Goal: Transaction & Acquisition: Download file/media

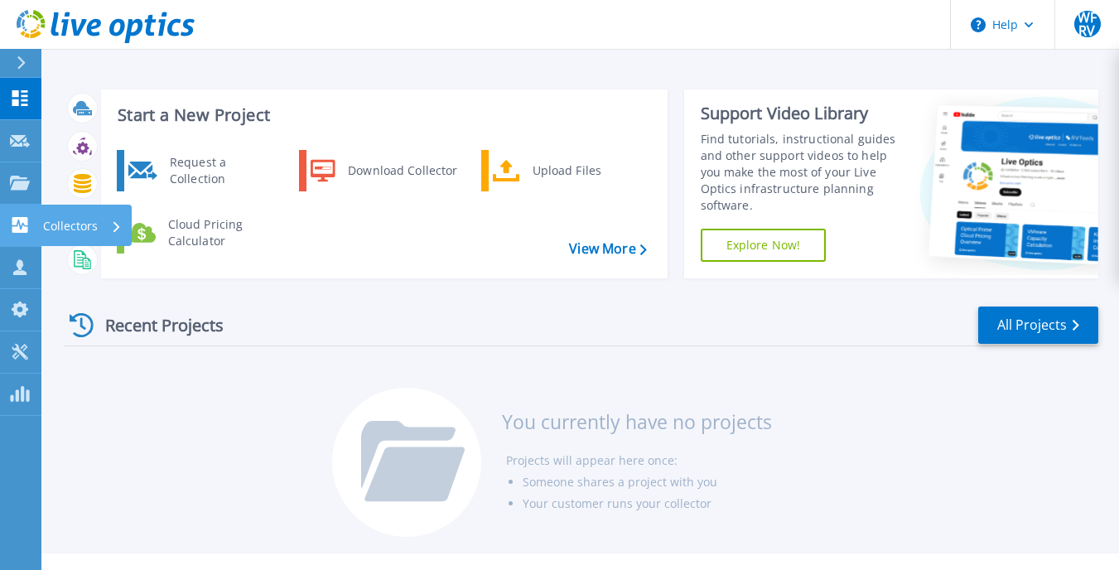
click at [25, 225] on icon at bounding box center [20, 225] width 20 height 16
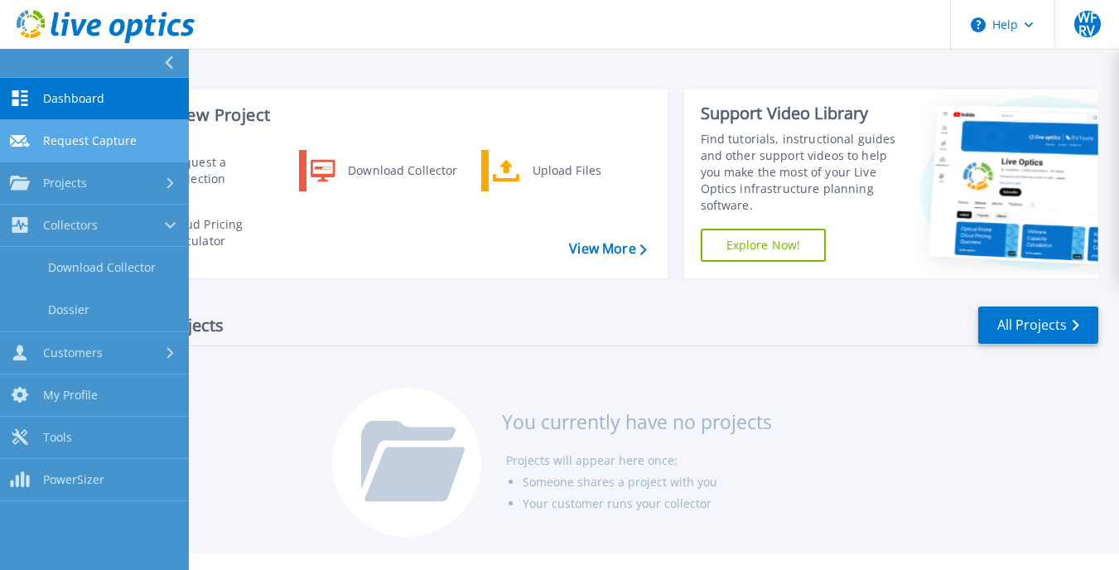
click at [111, 138] on span "Request Capture" at bounding box center [90, 140] width 94 height 15
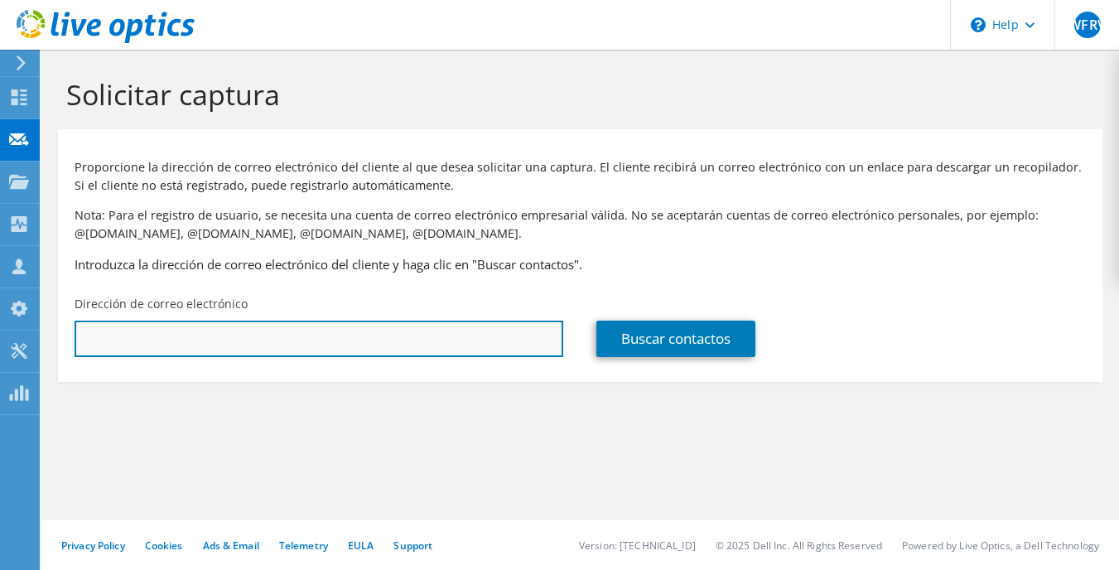
click at [216, 334] on input "text" at bounding box center [319, 339] width 489 height 36
paste input "jefe.tic@clinaltec.com.co"
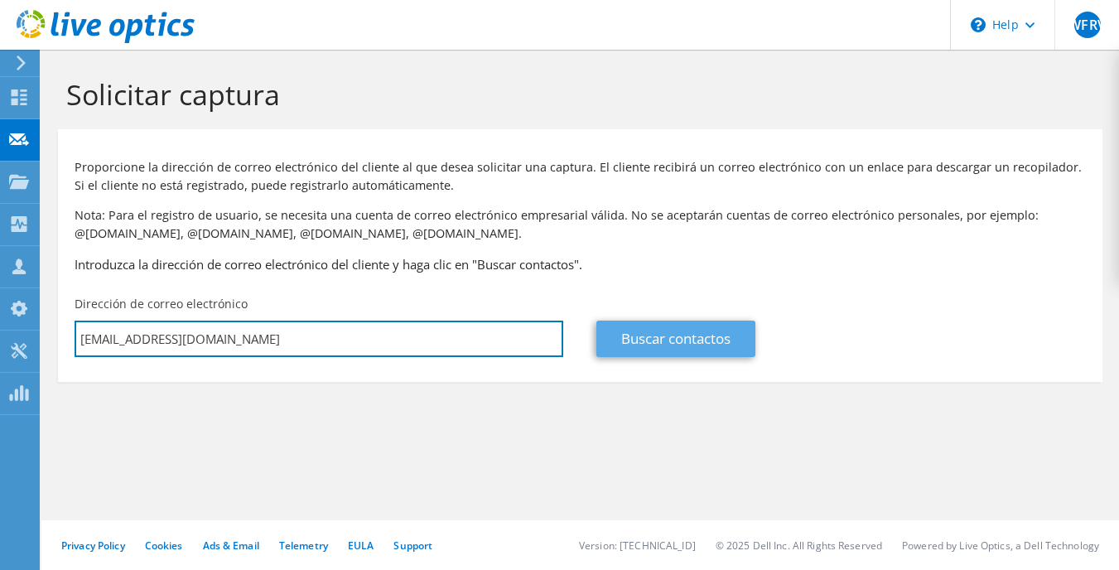
type input "jefe.tic@clinaltec.com.co"
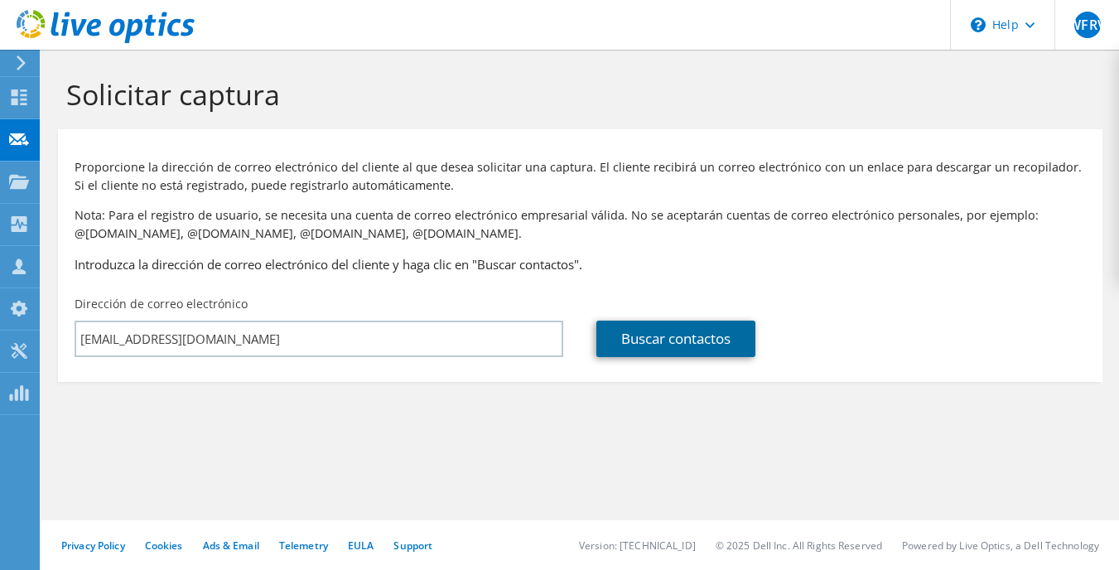
click at [650, 350] on link "Buscar contactos" at bounding box center [675, 339] width 159 height 36
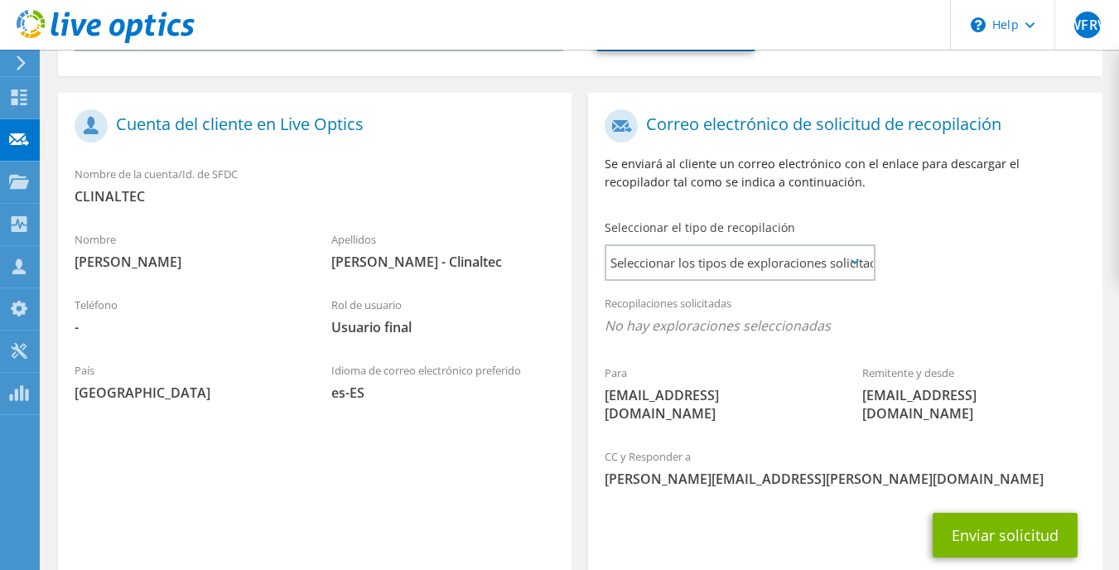
scroll to position [331, 0]
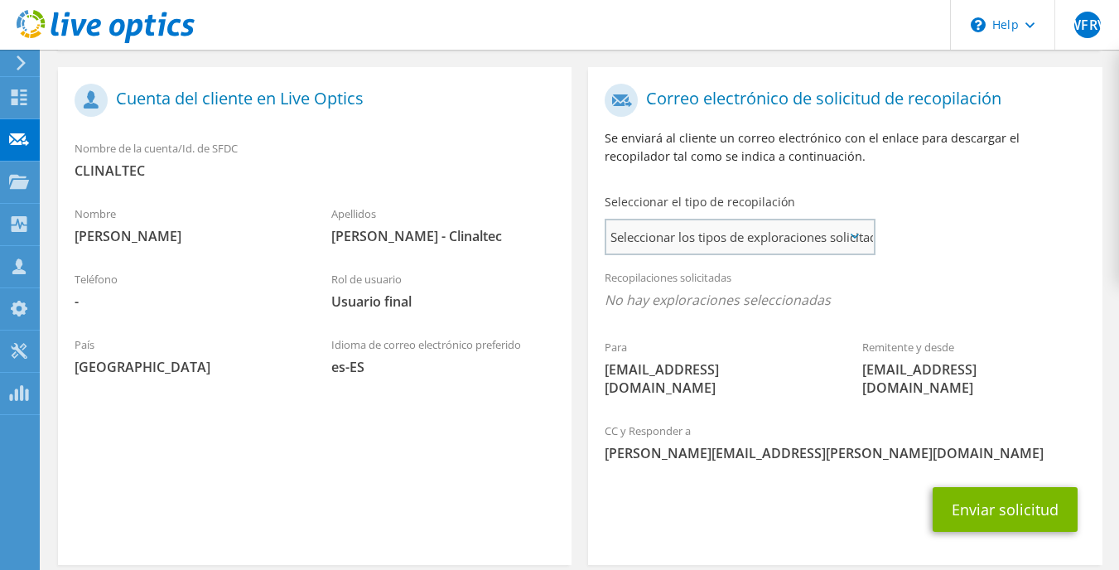
click at [703, 246] on span "Seleccionar los tipos de exploraciones solicitados" at bounding box center [739, 236] width 267 height 33
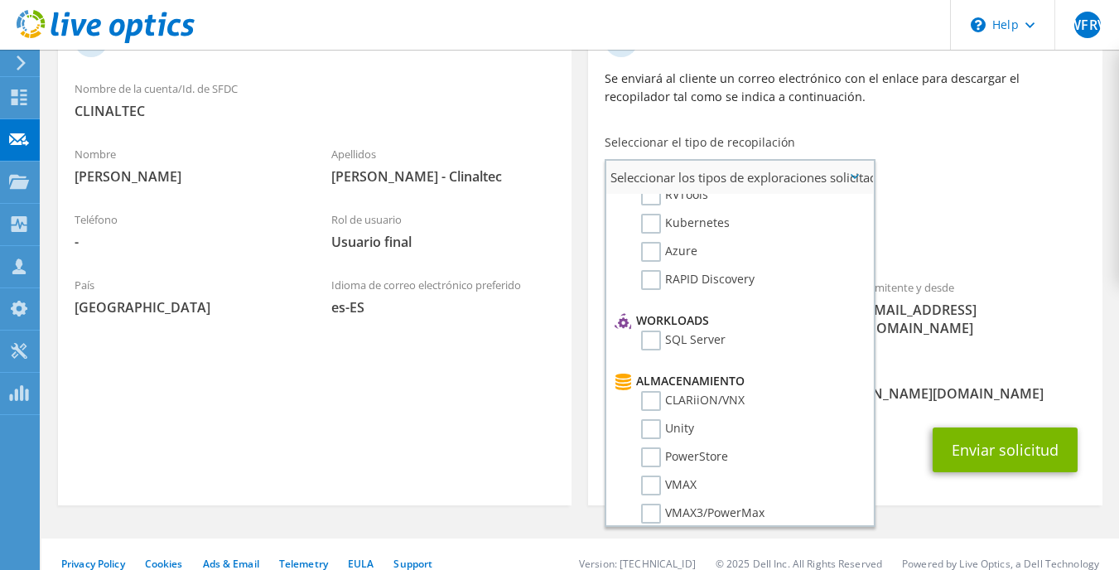
scroll to position [0, 0]
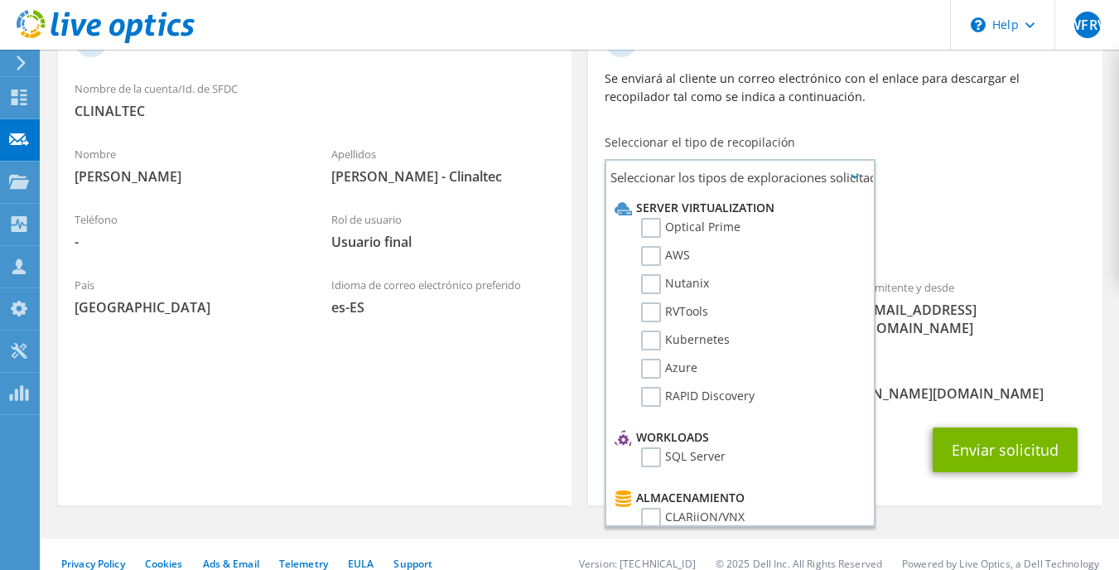
click at [928, 170] on div "Para jefe.tic@clinaltec.com.co Remitente y desde liveoptics@liveoptics.com" at bounding box center [844, 185] width 513 height 338
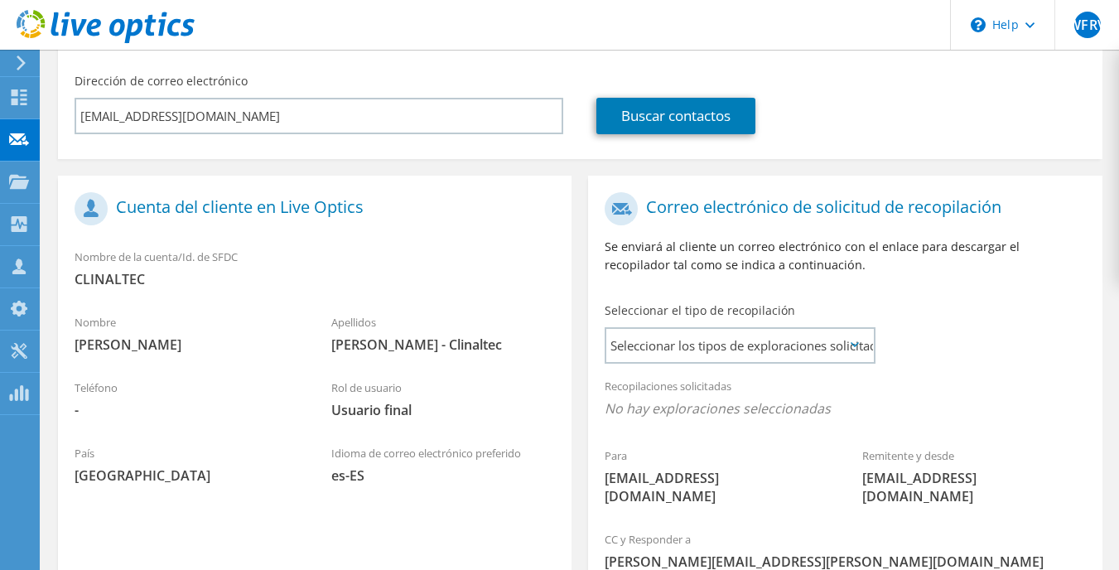
scroll to position [391, 0]
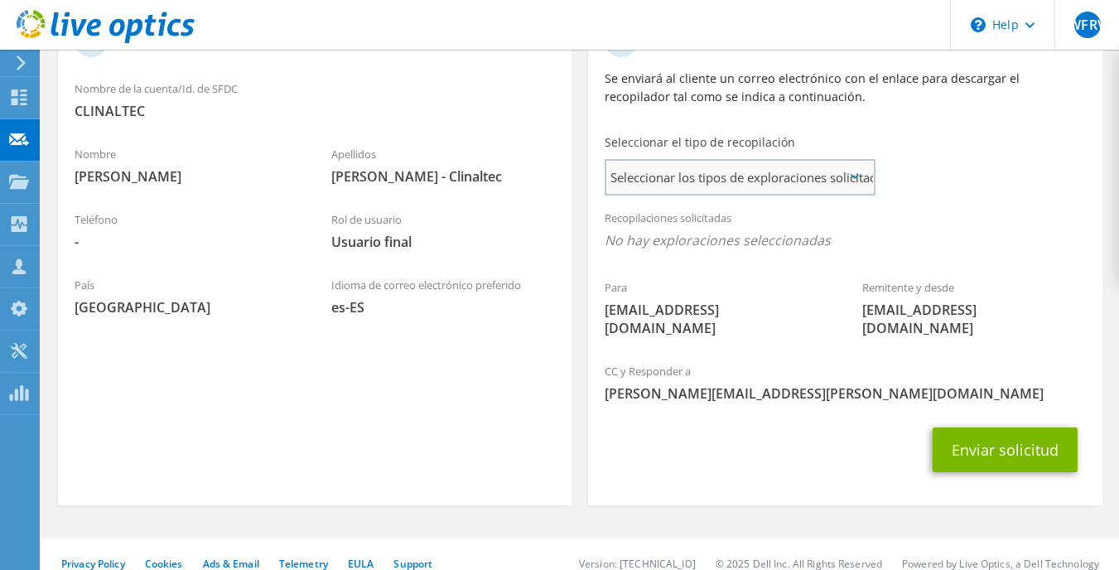
click at [750, 186] on span "Seleccionar los tipos de exploraciones solicitados" at bounding box center [739, 177] width 267 height 33
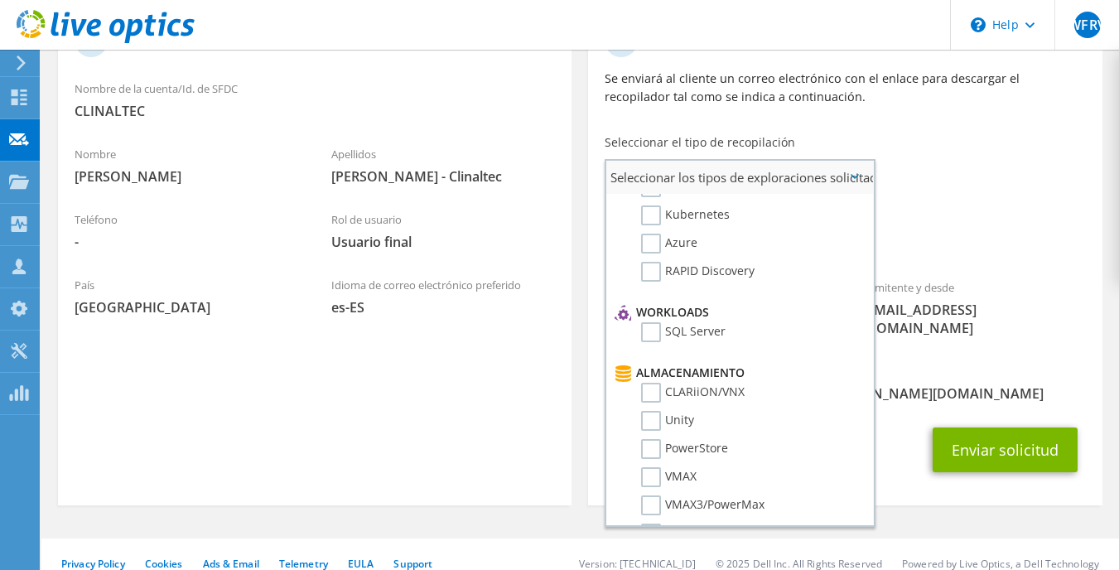
scroll to position [0, 0]
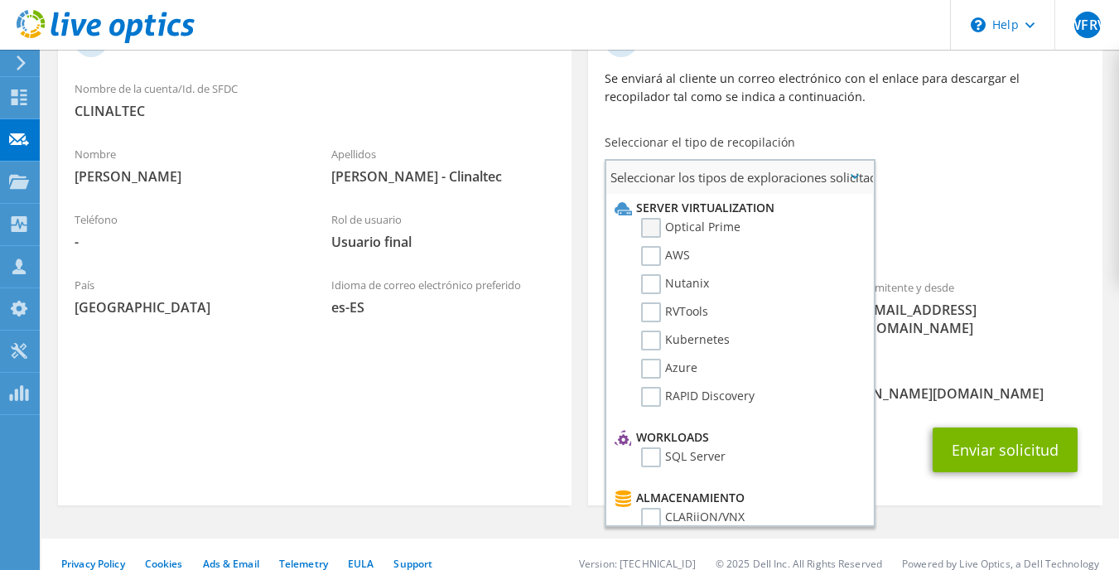
click at [654, 232] on label "Optical Prime" at bounding box center [690, 228] width 99 height 20
click at [0, 0] on input "Optical Prime" at bounding box center [0, 0] width 0 height 0
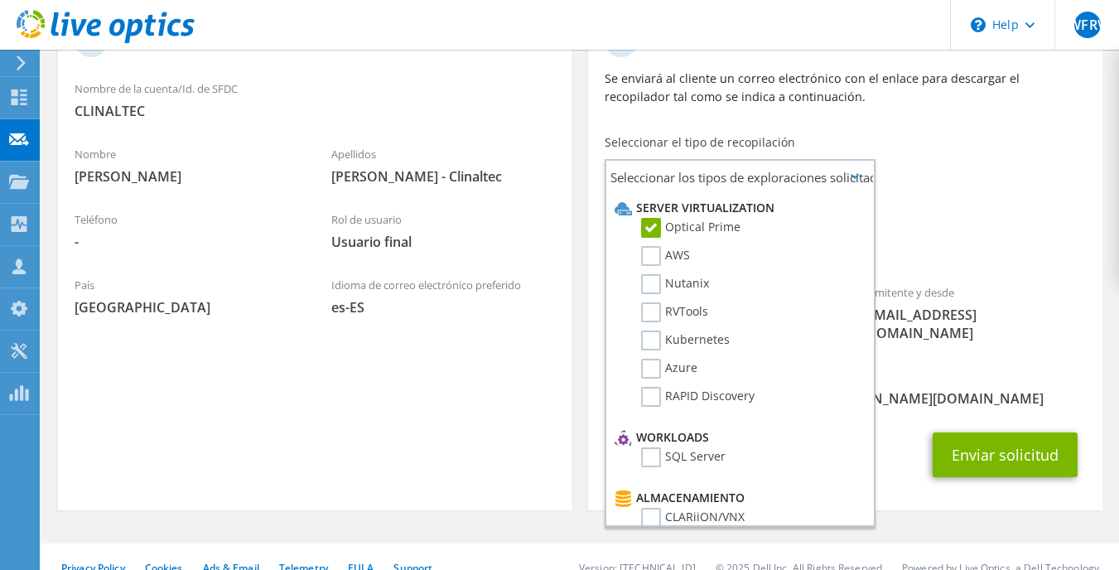
click at [952, 198] on div "Para jefe.tic@clinaltec.com.co Remitente y desde liveoptics@liveoptics.com" at bounding box center [844, 187] width 513 height 343
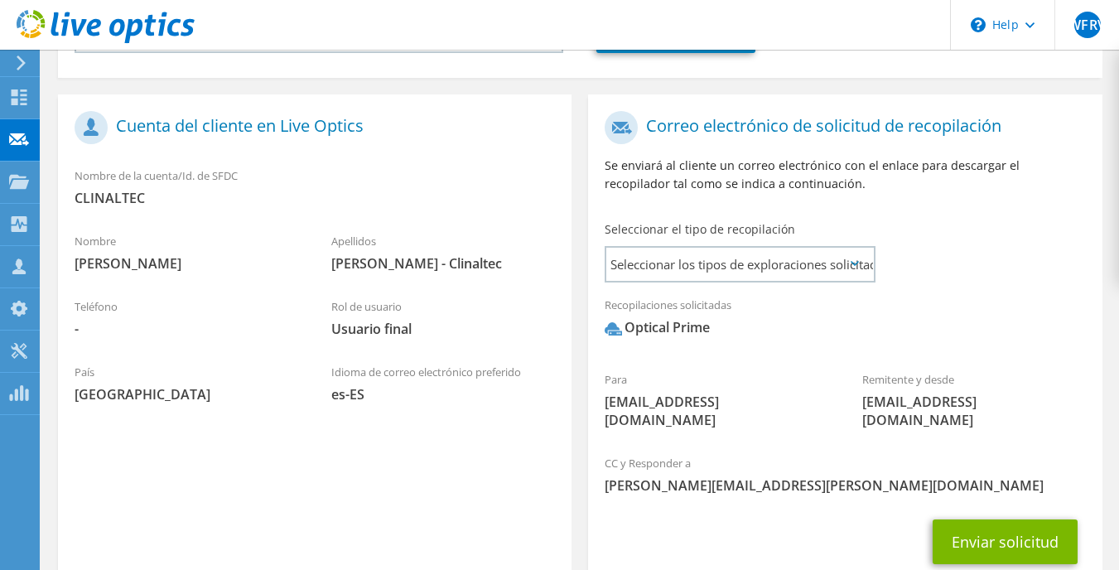
scroll to position [225, 0]
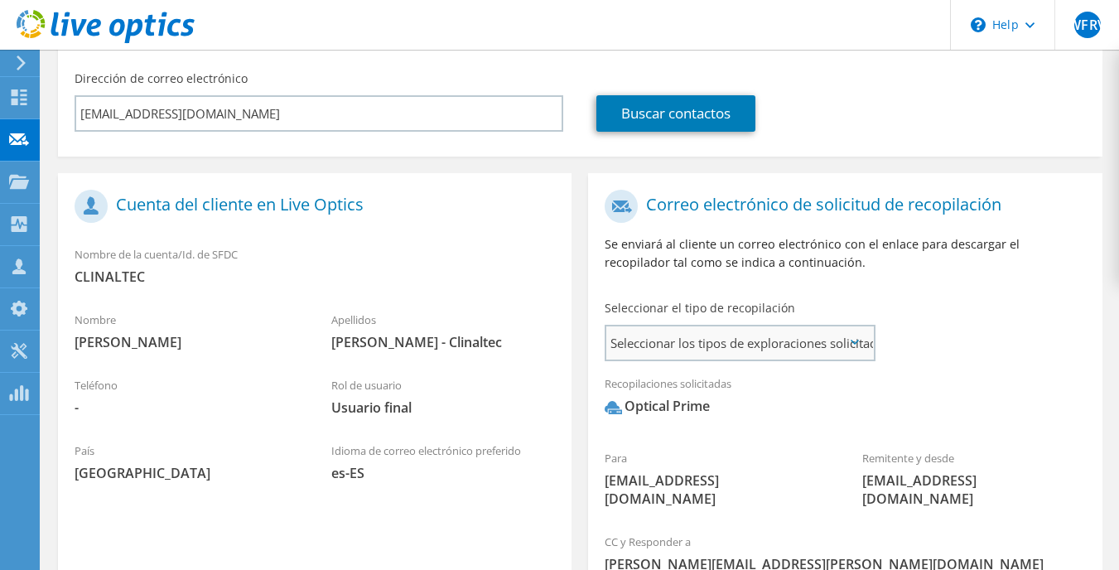
click at [788, 352] on span "Seleccionar los tipos de exploraciones solicitados" at bounding box center [739, 342] width 267 height 33
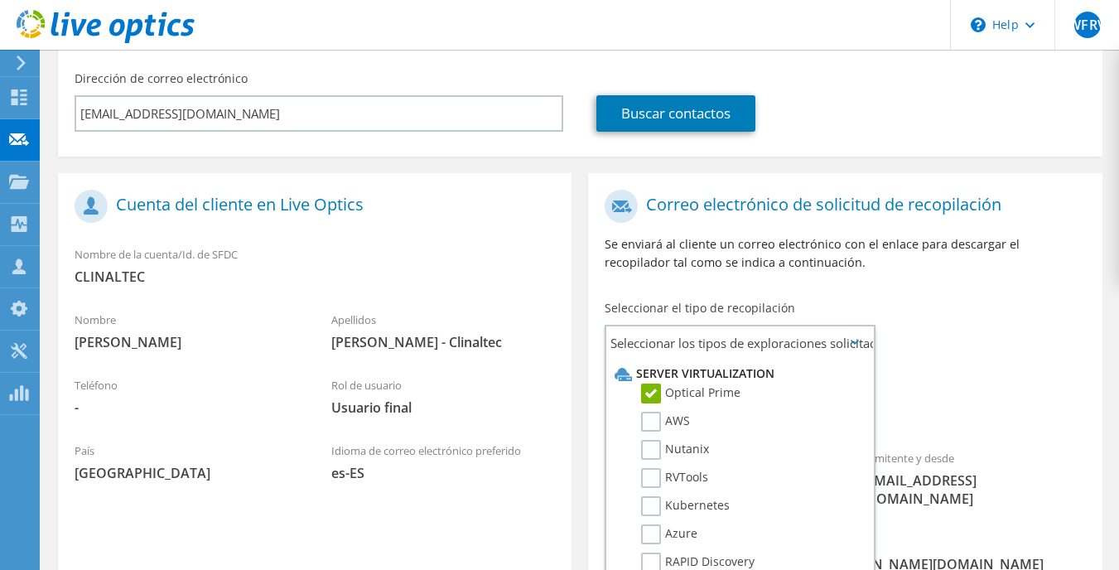
click at [946, 362] on div "Para jefe.tic@clinaltec.com.co Remitente y desde liveoptics@liveoptics.com" at bounding box center [844, 352] width 513 height 343
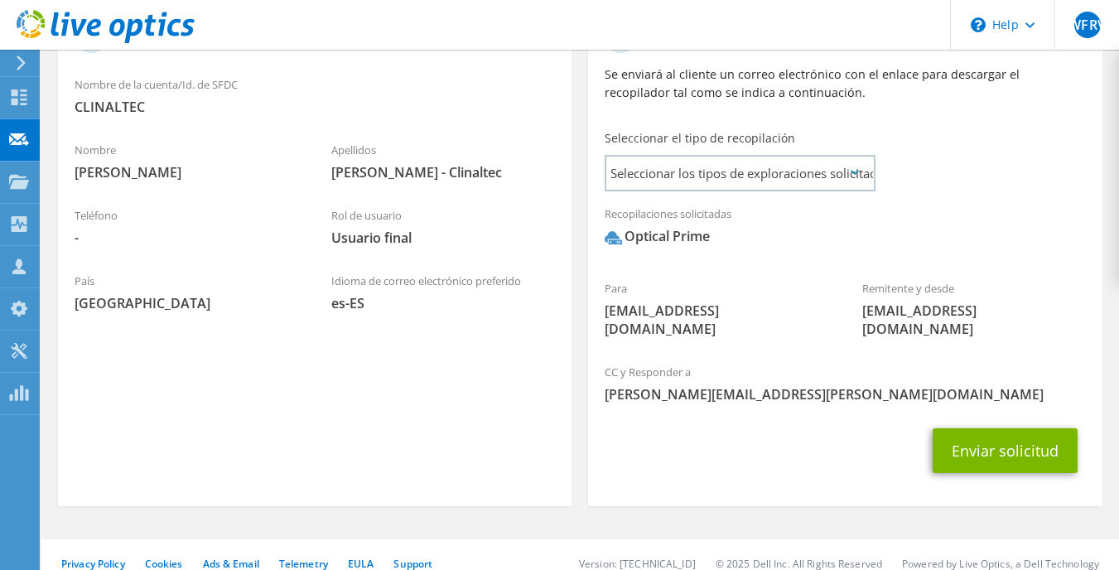
scroll to position [396, 0]
click at [967, 433] on button "Enviar solicitud" at bounding box center [1005, 449] width 145 height 45
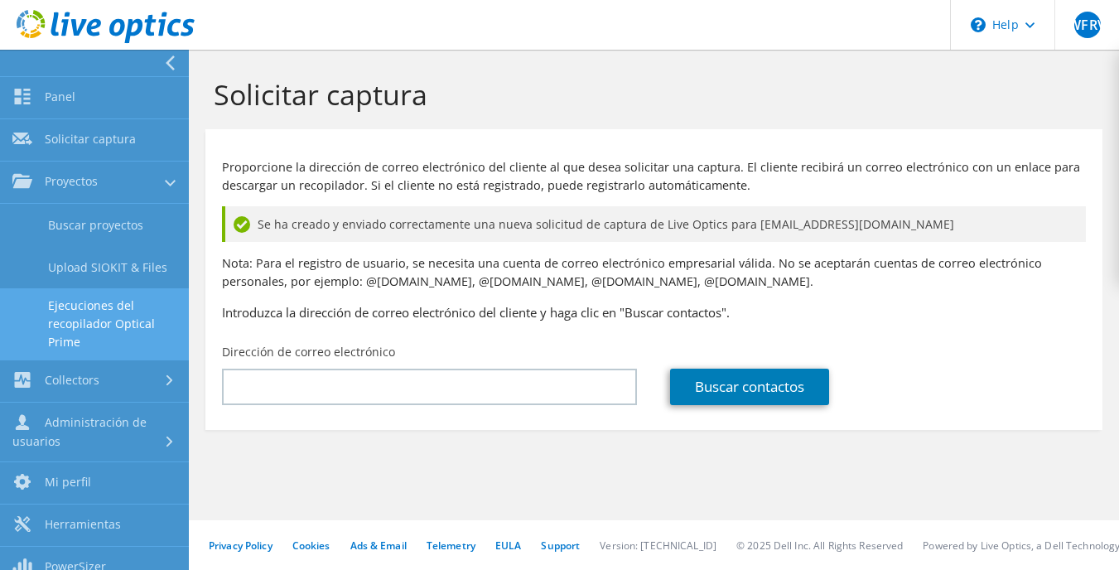
click at [80, 301] on link "Ejecuciones del recopilador Optical Prime" at bounding box center [94, 323] width 189 height 71
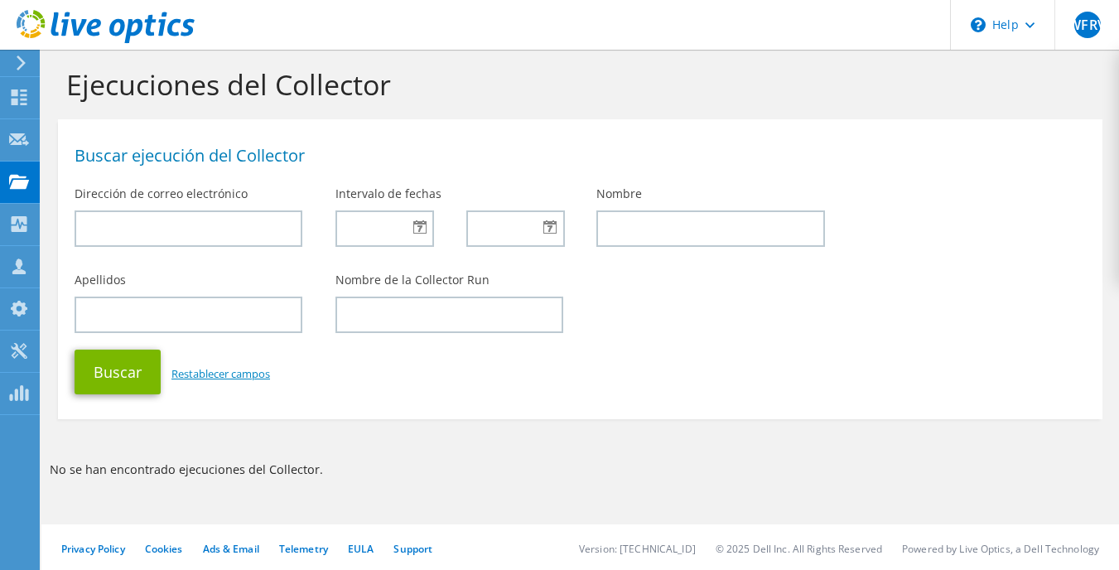
scroll to position [14, 0]
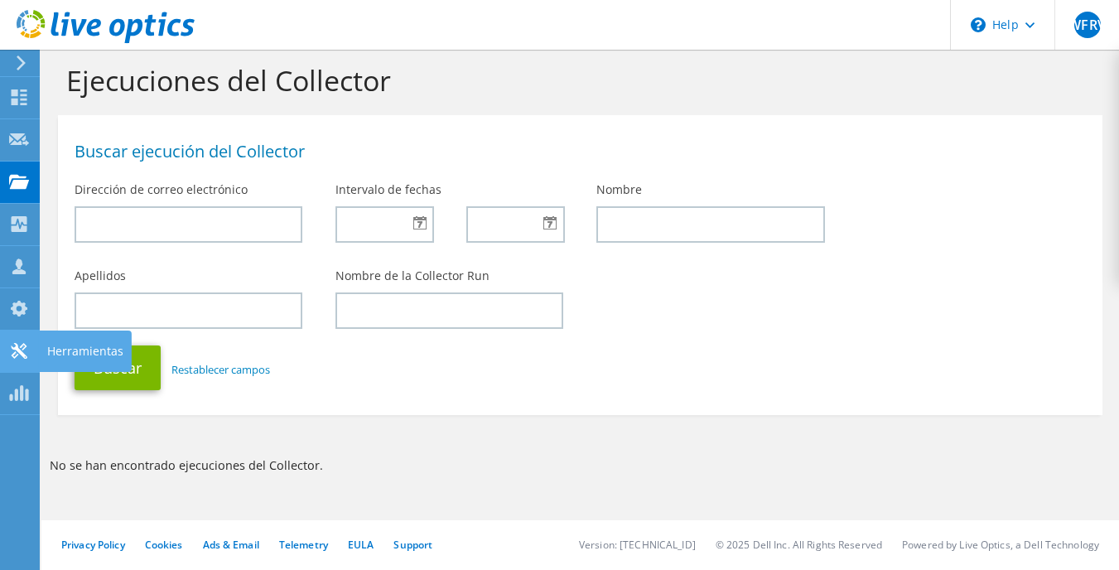
click at [17, 353] on icon at bounding box center [19, 351] width 20 height 16
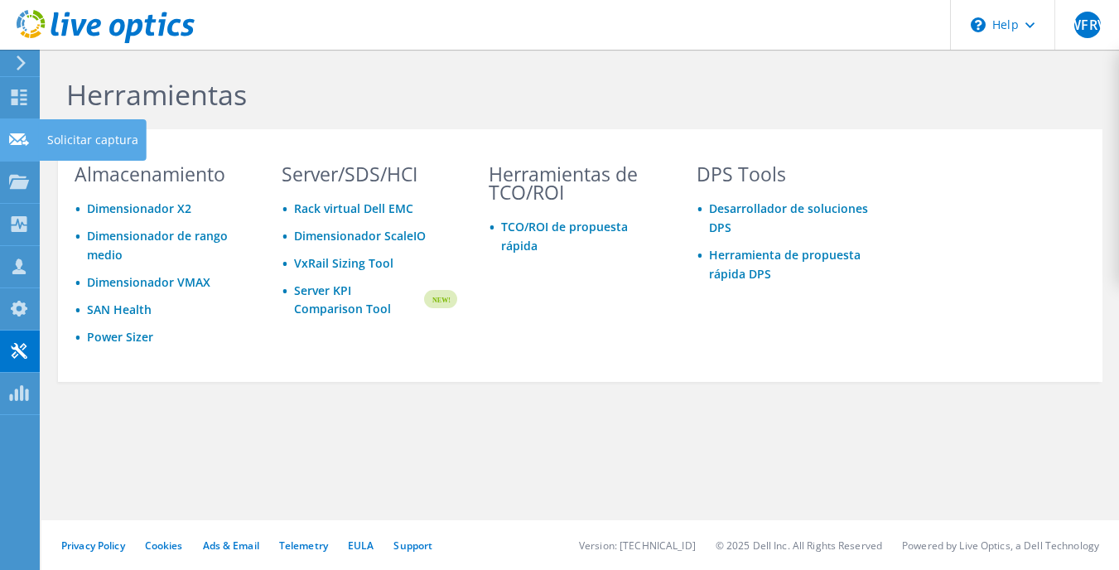
click at [22, 145] on icon at bounding box center [19, 140] width 20 height 16
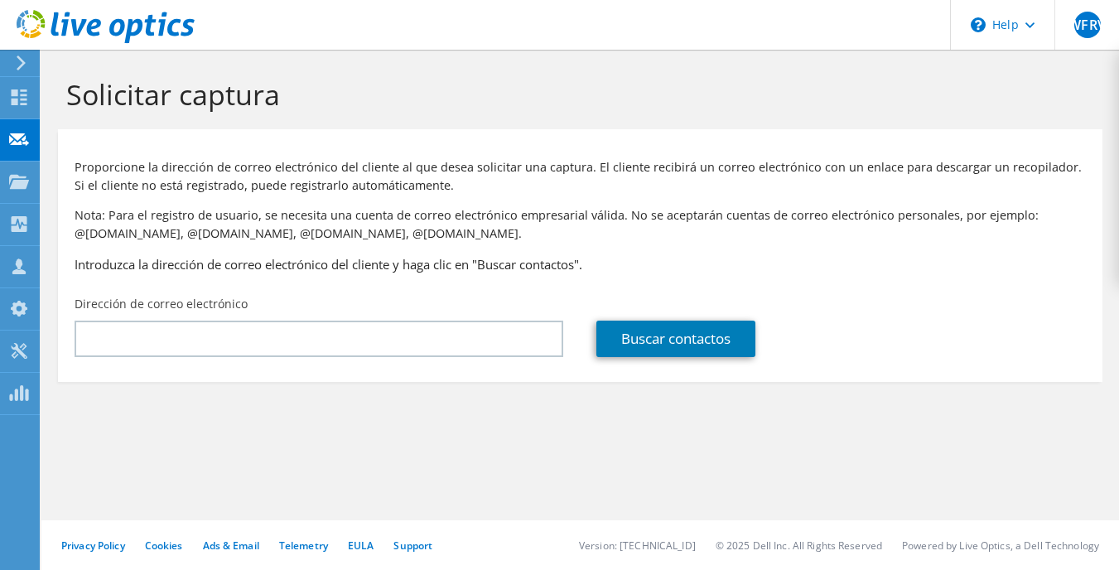
click at [24, 99] on use at bounding box center [20, 97] width 16 height 16
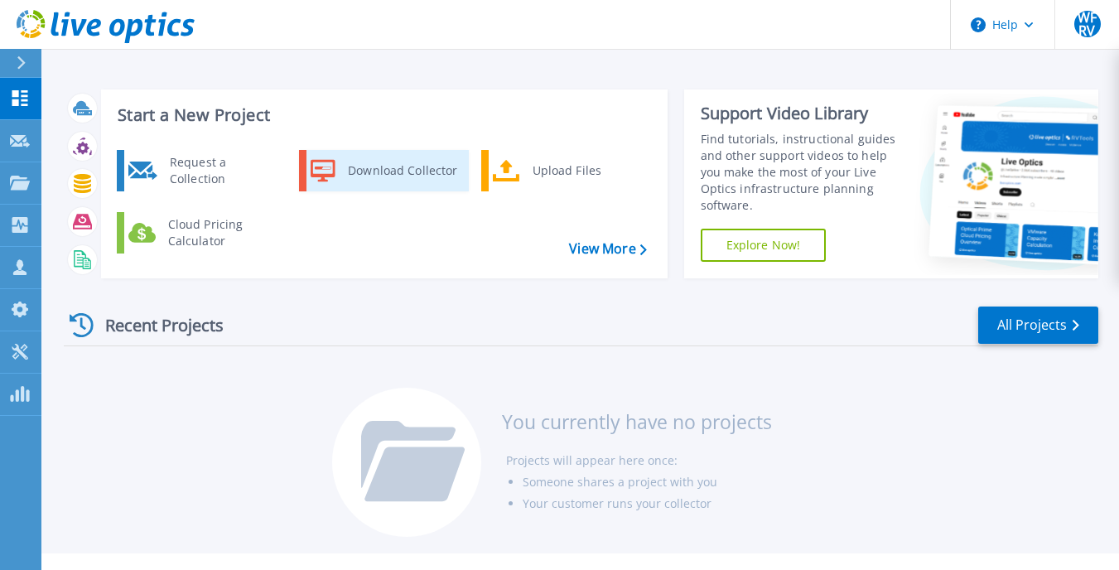
click at [349, 165] on div "Download Collector" at bounding box center [402, 170] width 125 height 33
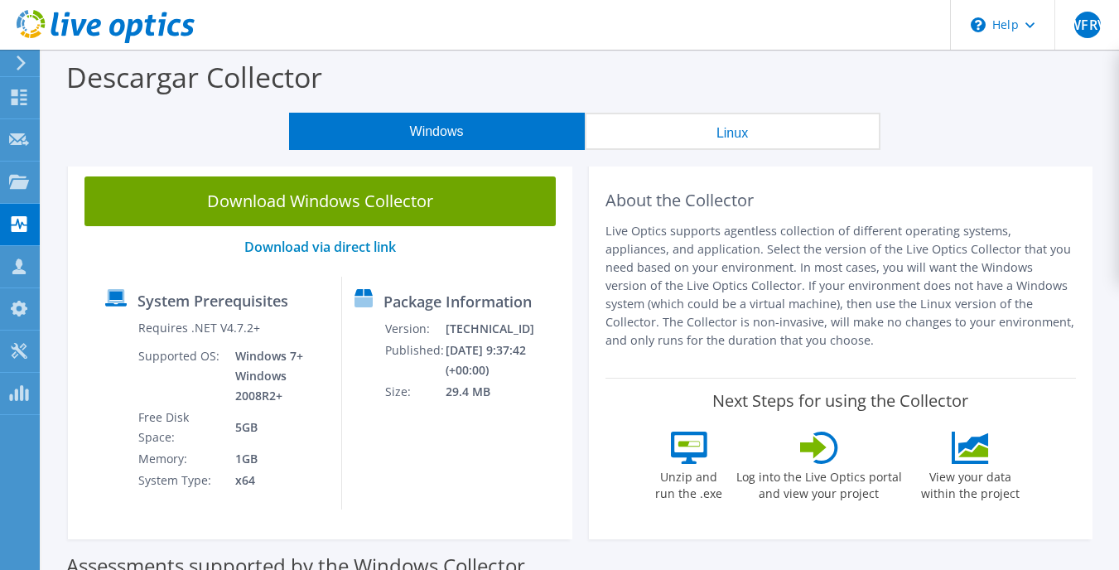
click at [674, 142] on button "Linux" at bounding box center [733, 131] width 296 height 37
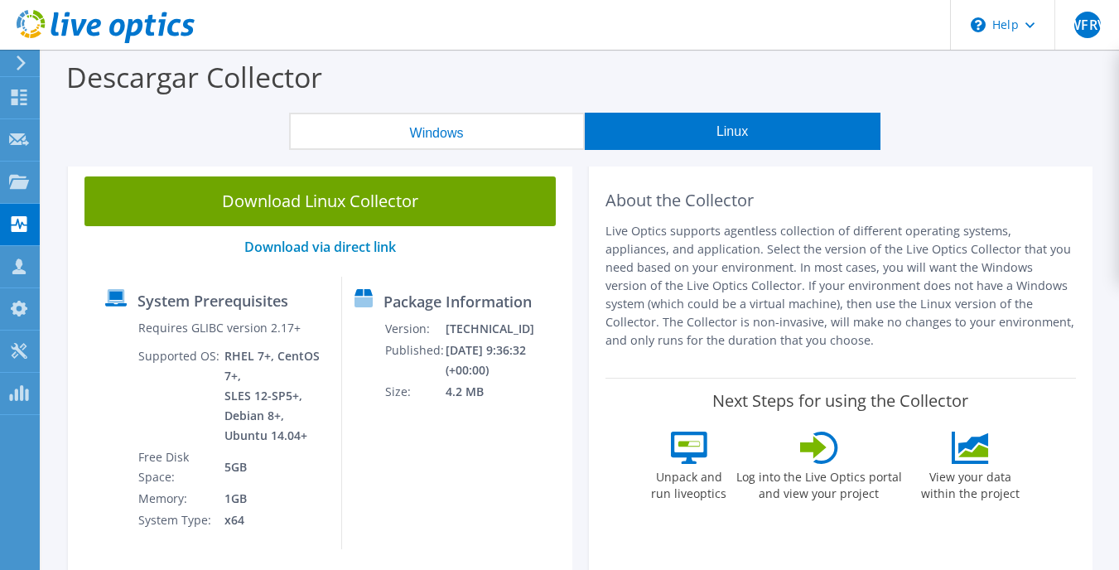
click at [503, 131] on button "Windows" at bounding box center [437, 131] width 296 height 37
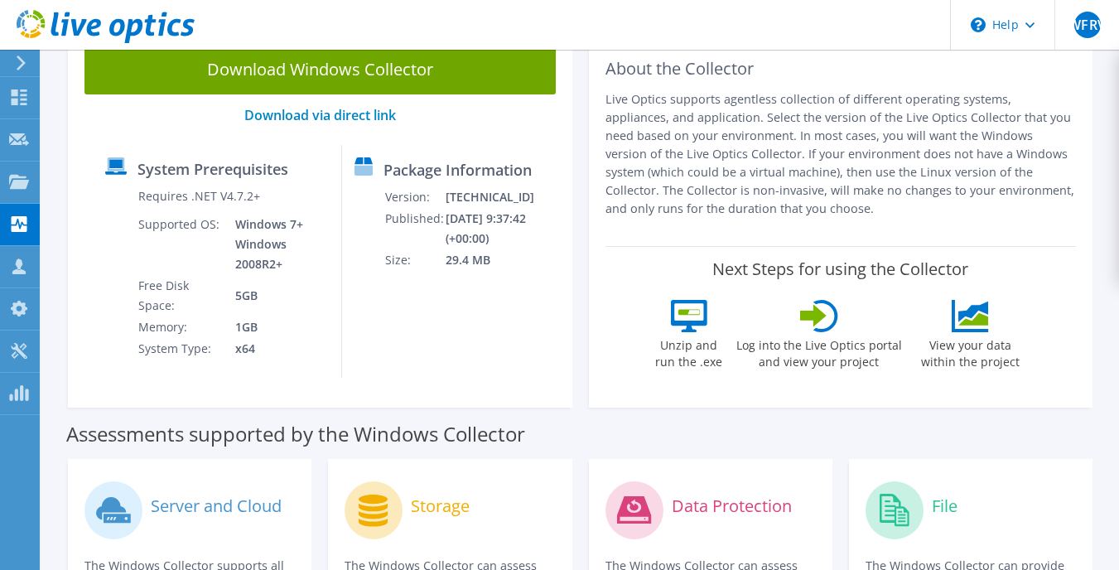
scroll to position [10, 0]
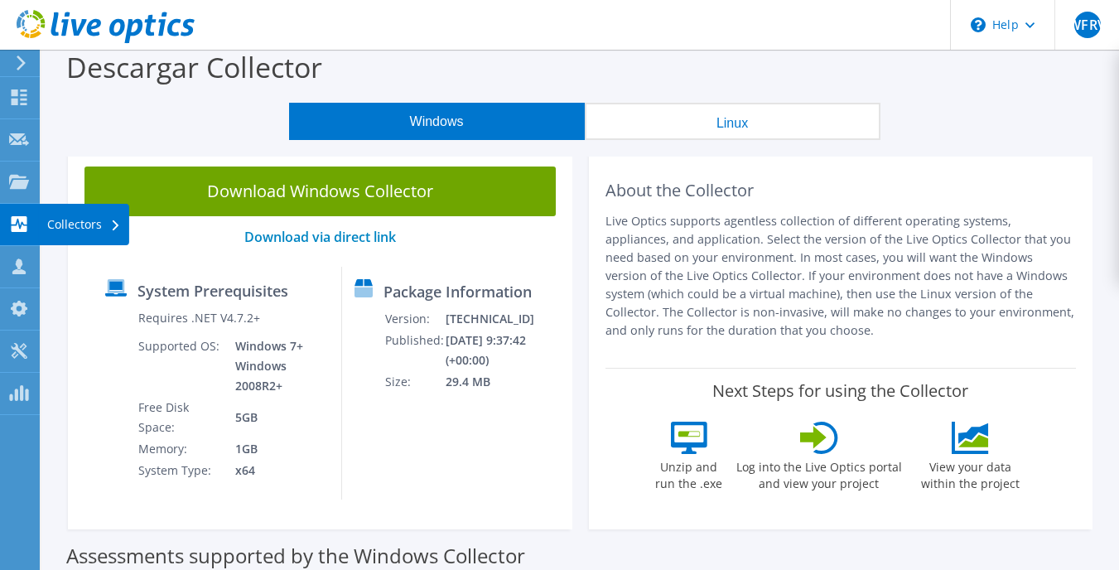
click at [15, 223] on use at bounding box center [20, 224] width 16 height 16
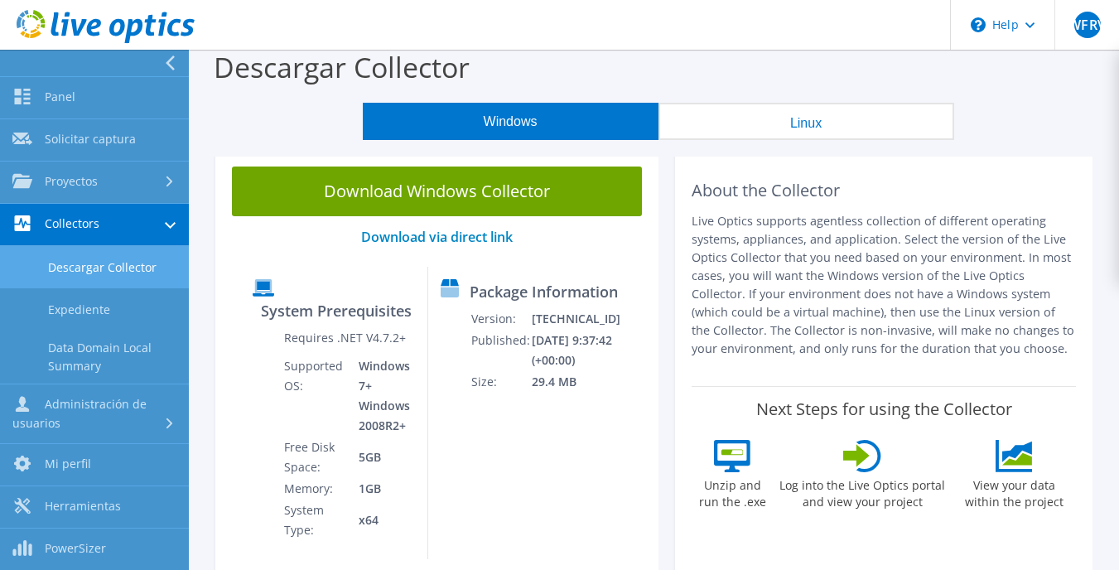
click at [110, 263] on link "Descargar Collector" at bounding box center [94, 267] width 189 height 42
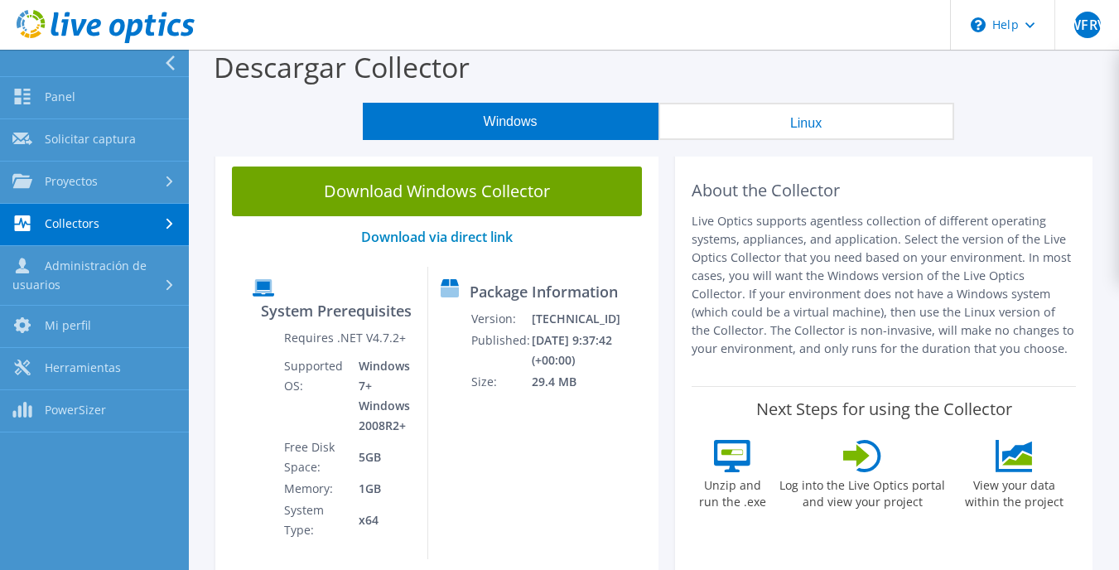
click at [113, 233] on link "Collectors" at bounding box center [94, 225] width 189 height 42
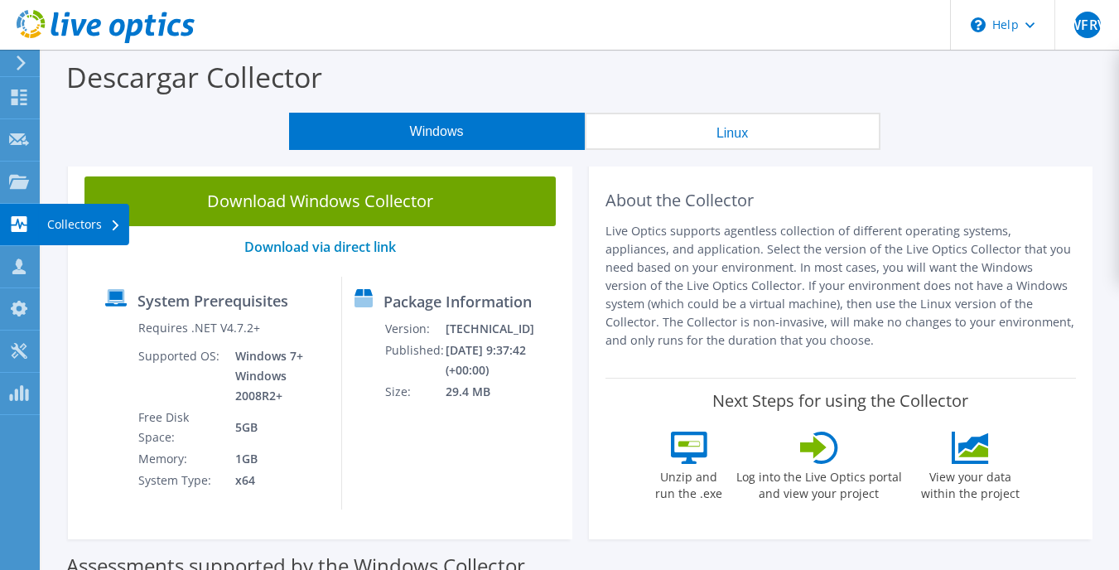
click at [86, 233] on div "Collectors" at bounding box center [84, 224] width 90 height 41
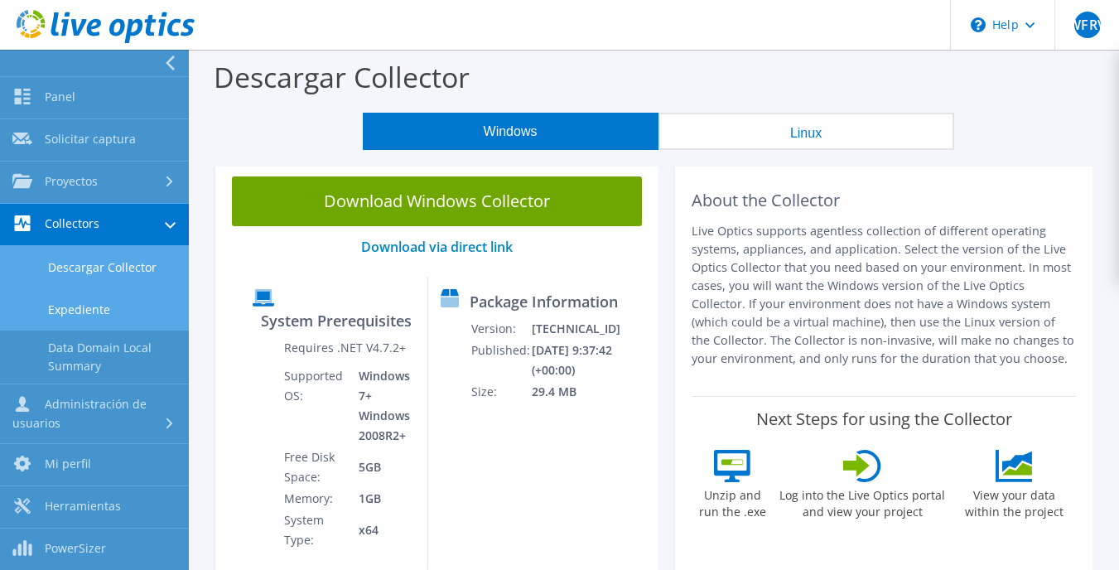
click at [141, 311] on link "Expediente" at bounding box center [94, 309] width 189 height 42
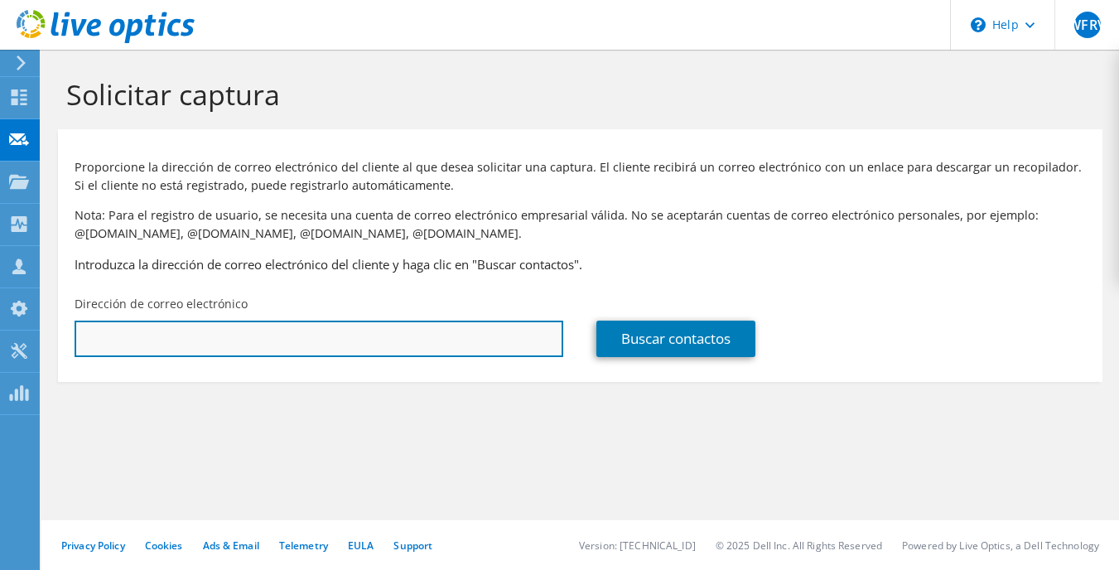
click at [479, 335] on input "text" at bounding box center [319, 339] width 489 height 36
type input "jefe.tic@clinaltec.com.co"
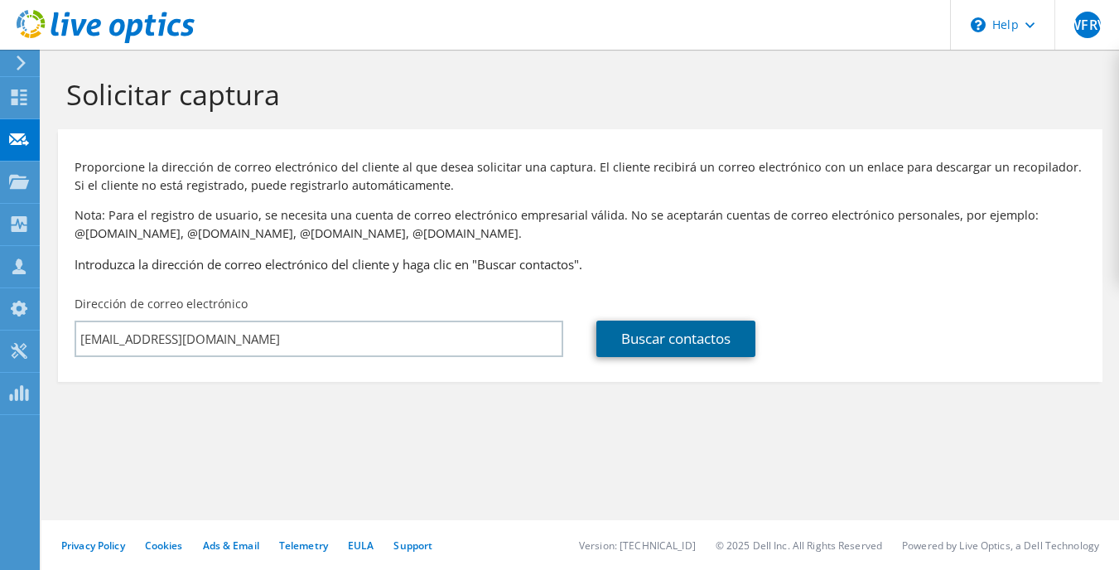
click at [671, 337] on link "Buscar contactos" at bounding box center [675, 339] width 159 height 36
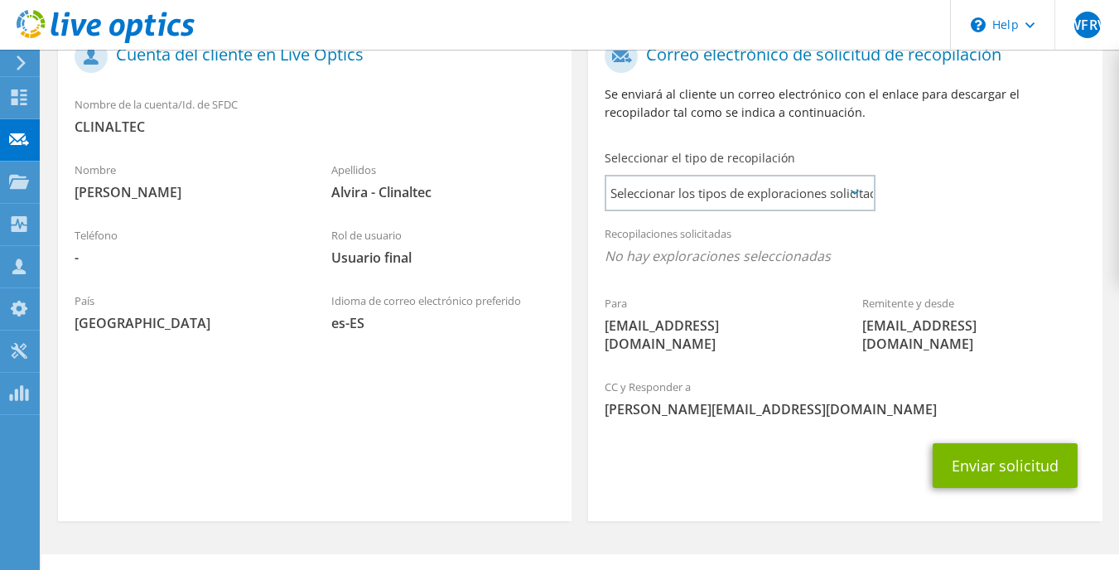
scroll to position [391, 0]
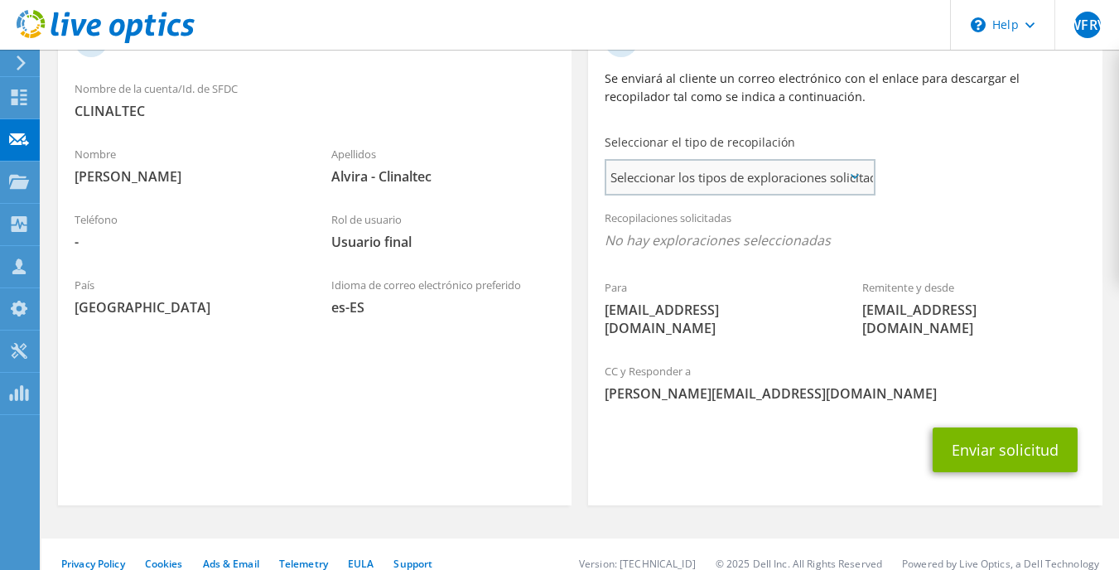
click at [776, 186] on span "Seleccionar los tipos de exploraciones solicitados" at bounding box center [739, 177] width 267 height 33
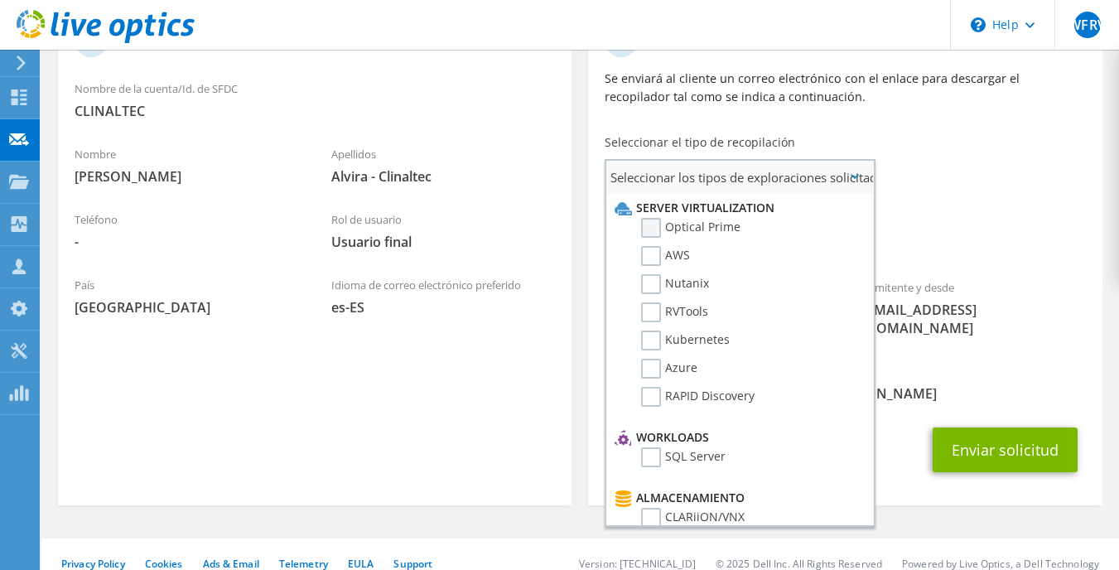
click at [658, 230] on label "Optical Prime" at bounding box center [690, 228] width 99 height 20
click at [0, 0] on input "Optical Prime" at bounding box center [0, 0] width 0 height 0
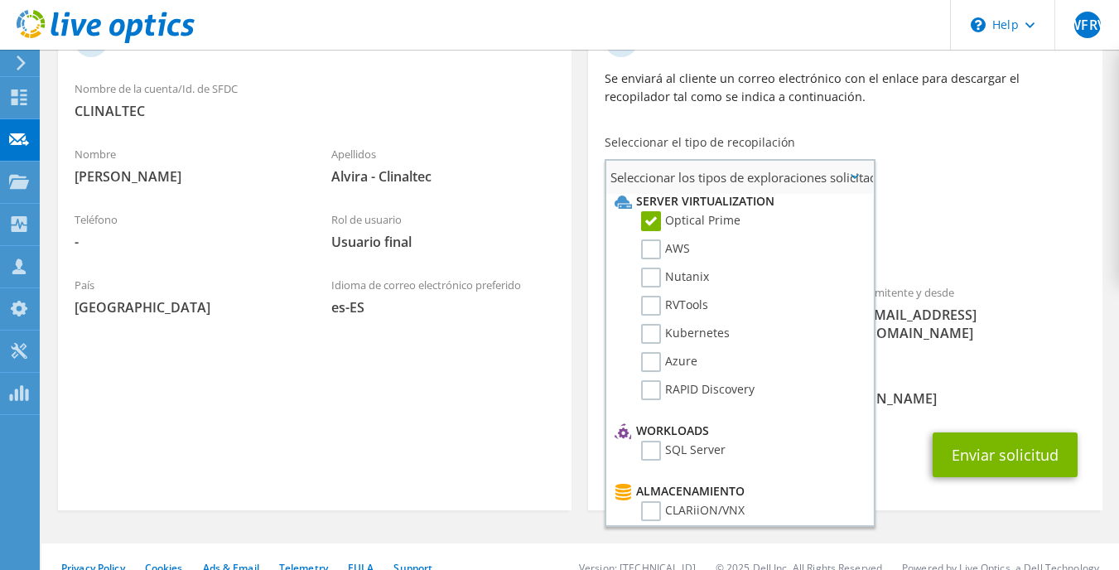
scroll to position [0, 0]
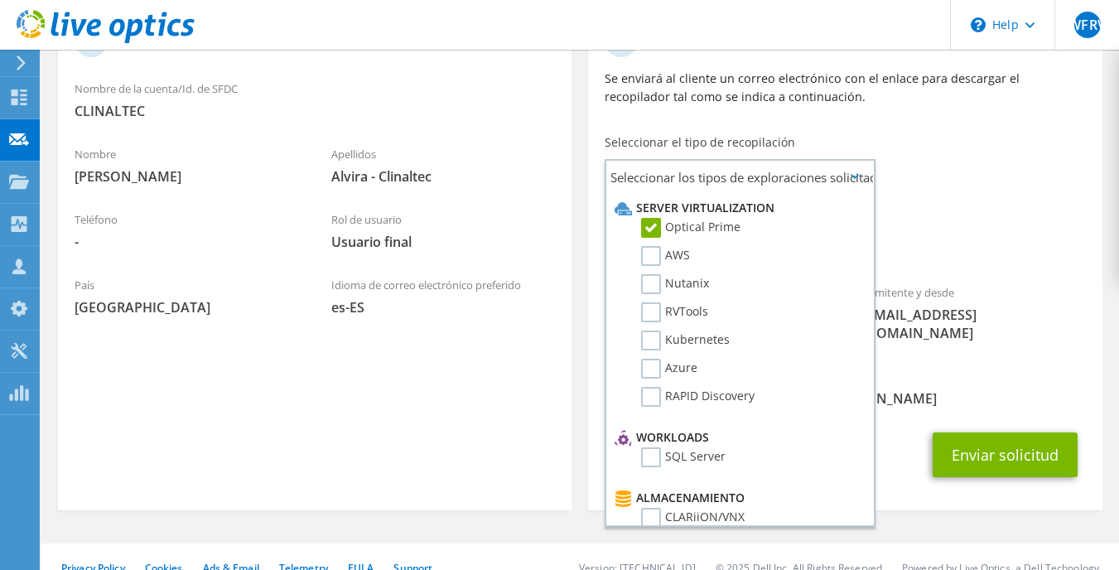
click at [1054, 149] on div "Para jefe.tic@clinaltec.com.co Remitente y desde liveoptics@liveoptics.com" at bounding box center [844, 187] width 513 height 343
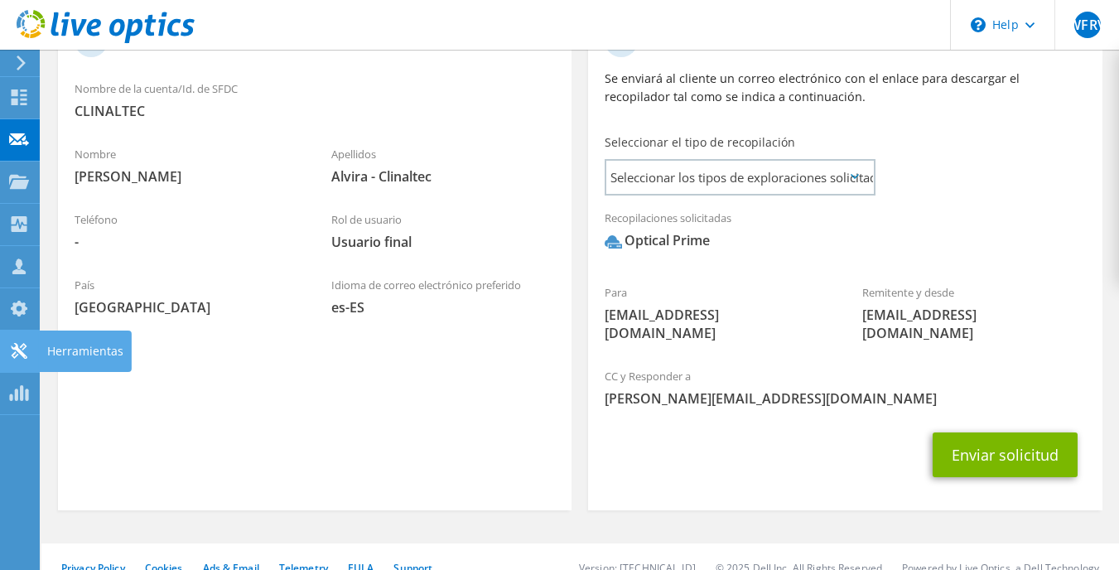
click at [12, 350] on icon at bounding box center [19, 351] width 20 height 16
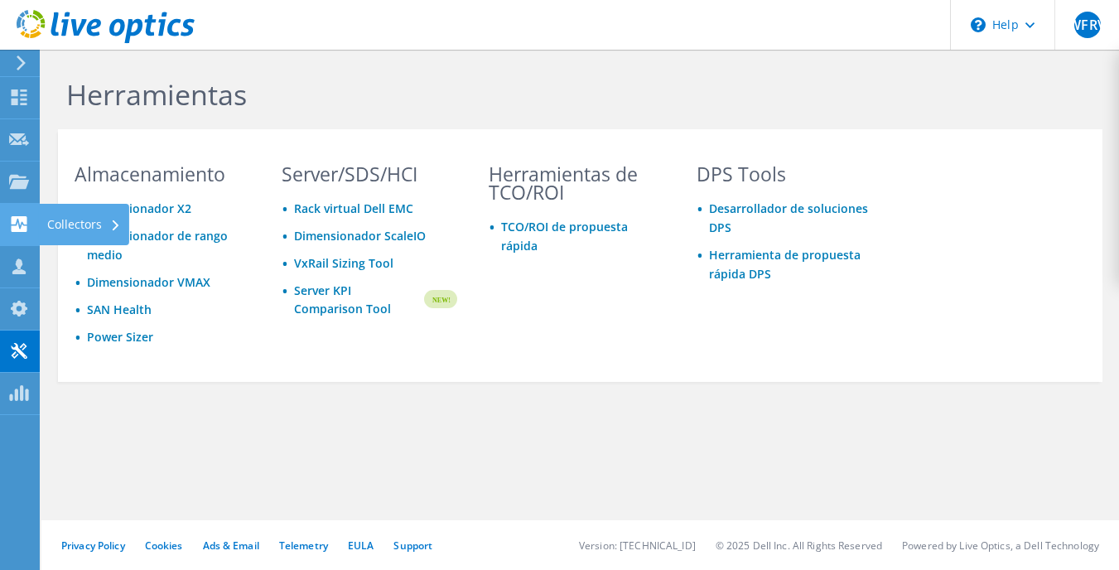
click at [23, 234] on div at bounding box center [19, 226] width 20 height 18
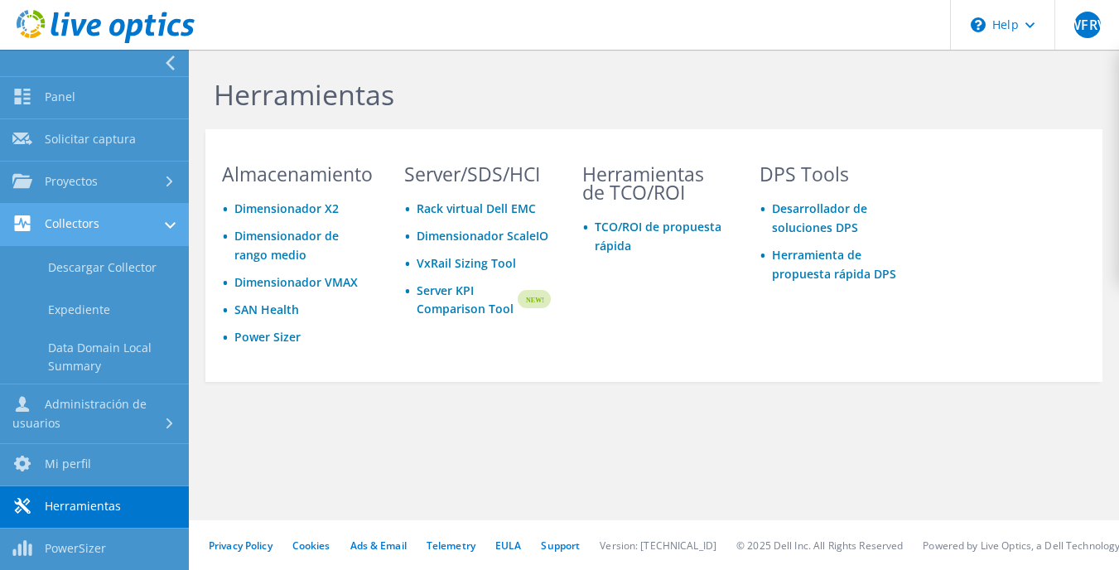
click at [65, 226] on link "Collectors" at bounding box center [94, 225] width 189 height 42
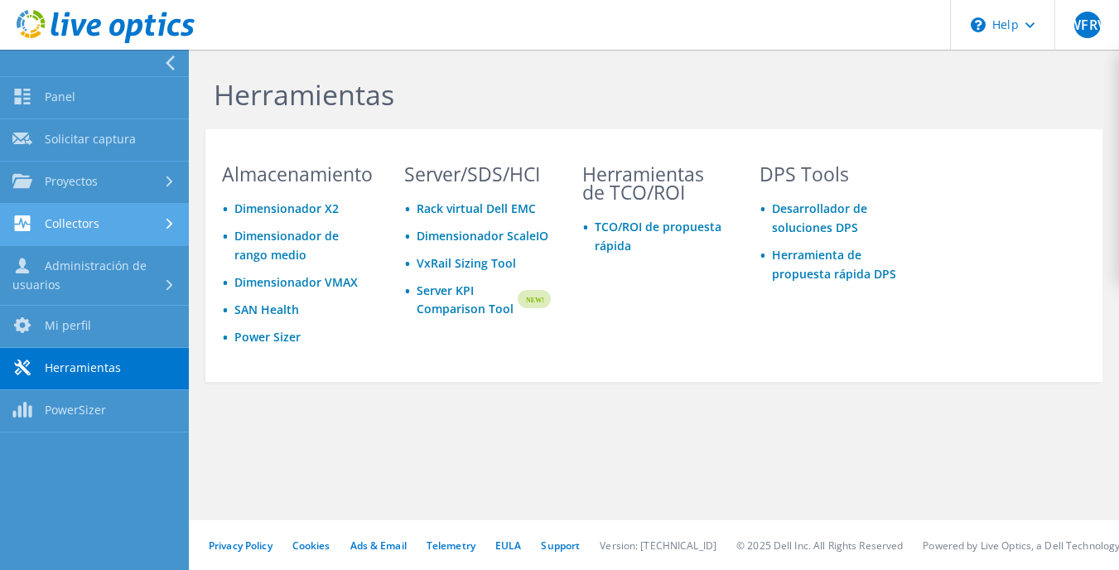
click at [65, 226] on link "Collectors" at bounding box center [94, 225] width 189 height 42
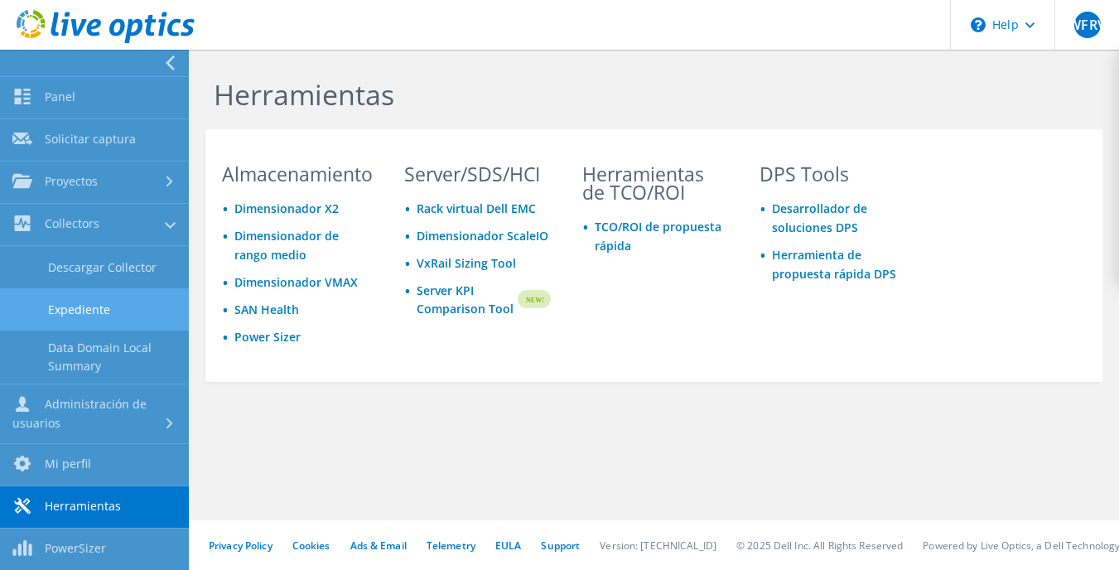
click at [81, 313] on link "Expediente" at bounding box center [94, 309] width 189 height 42
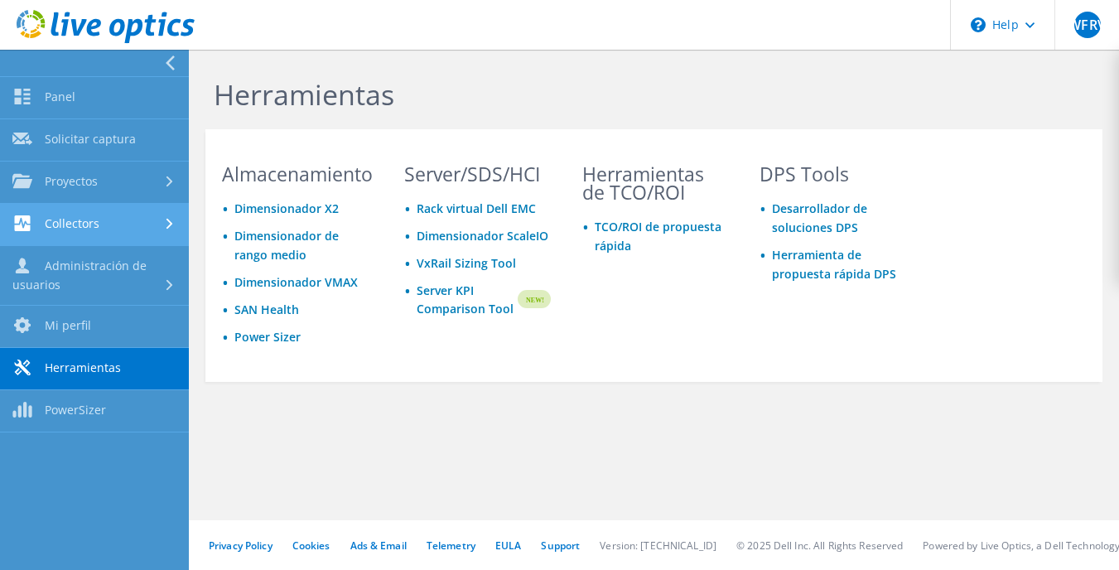
click at [101, 229] on link "Collectors" at bounding box center [94, 225] width 189 height 42
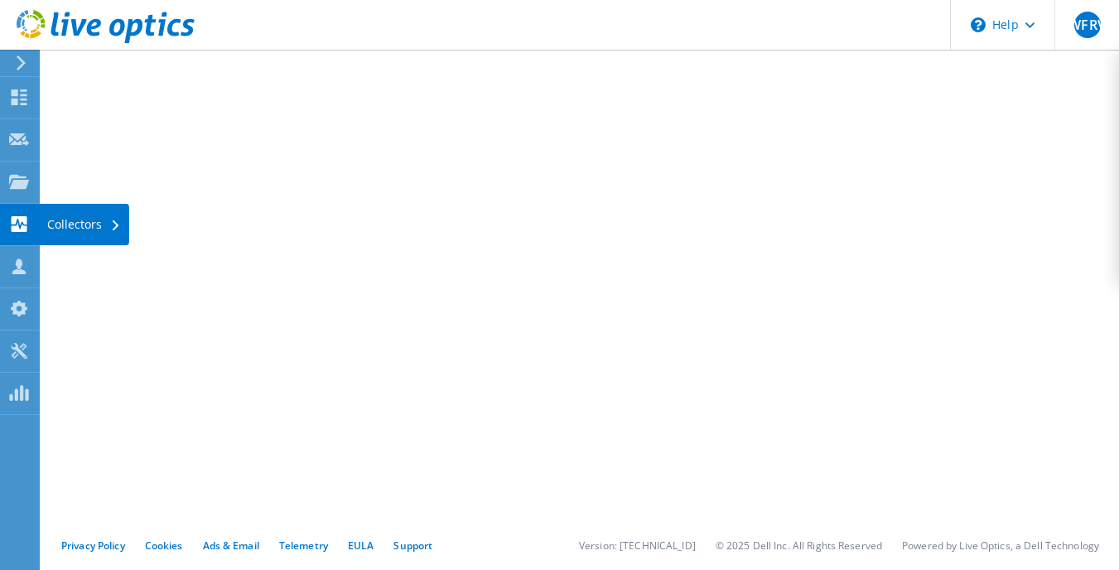
click at [17, 220] on icon at bounding box center [19, 224] width 20 height 16
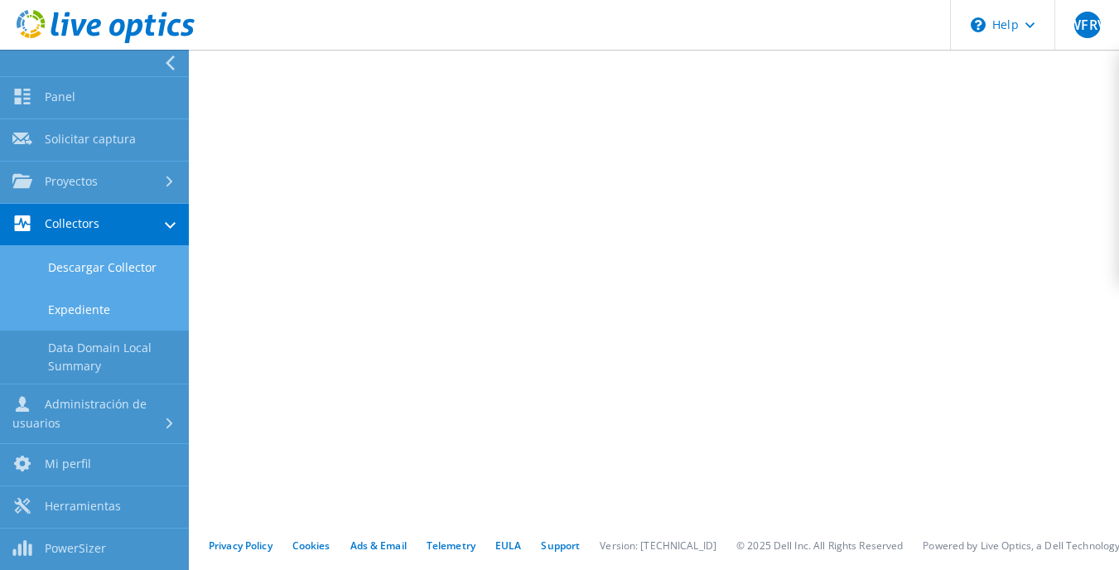
click at [99, 259] on link "Descargar Collector" at bounding box center [94, 267] width 189 height 42
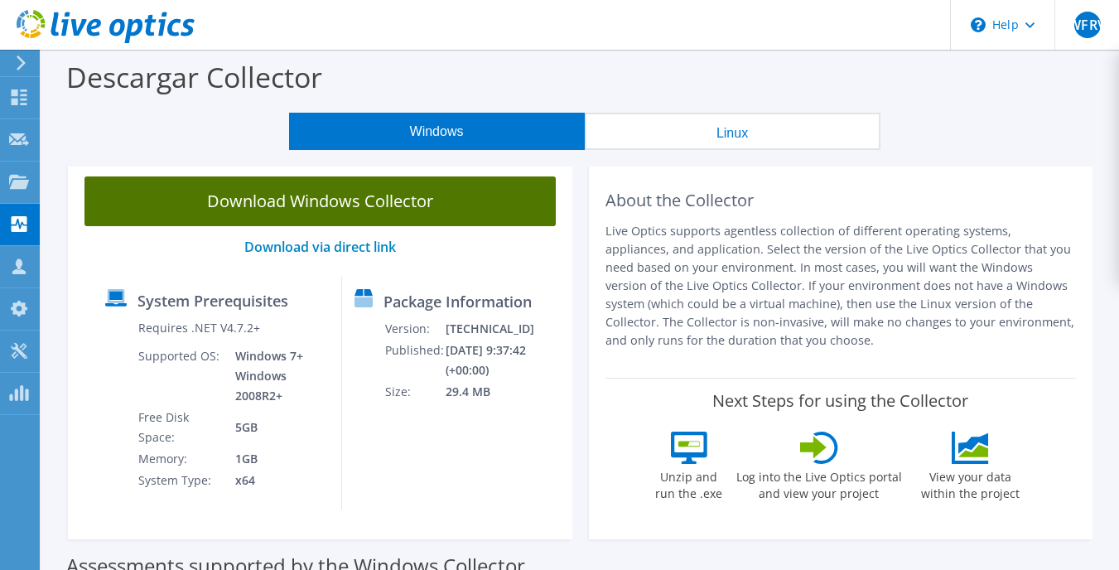
click at [341, 216] on link "Download Windows Collector" at bounding box center [319, 201] width 471 height 50
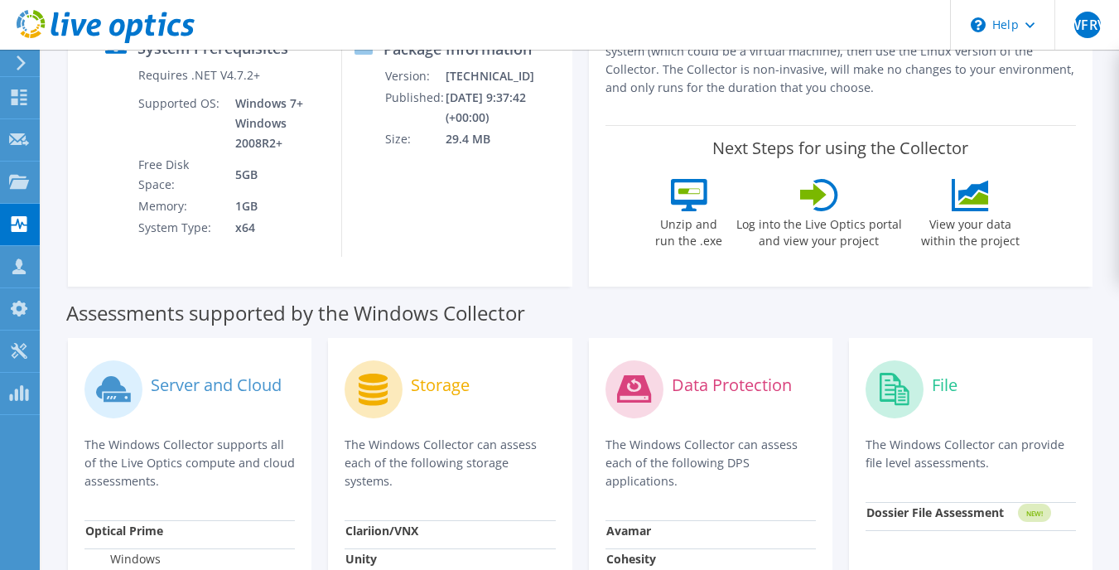
scroll to position [83, 0]
